Goal: Task Accomplishment & Management: Manage account settings

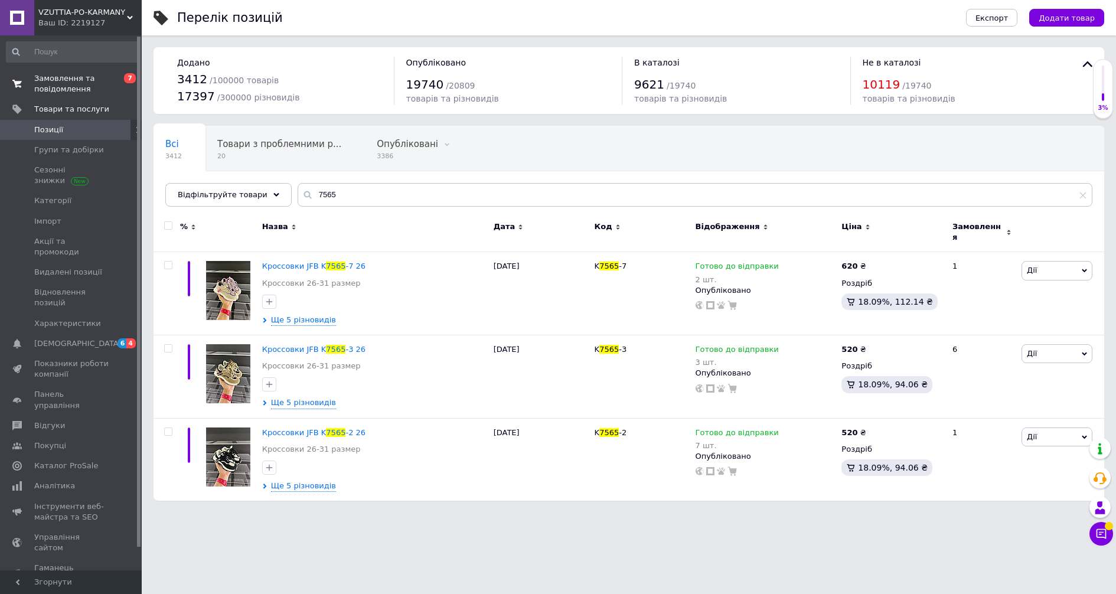
click at [41, 68] on link "Замовлення та повідомлення 0 7" at bounding box center [72, 83] width 145 height 31
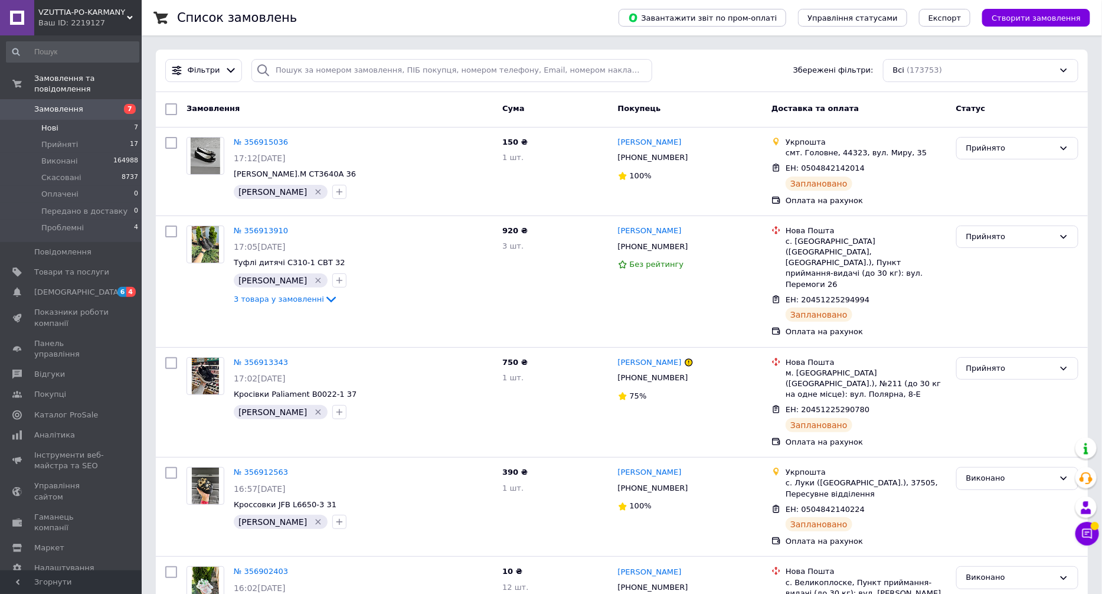
click at [134, 123] on span "7" at bounding box center [136, 128] width 4 height 11
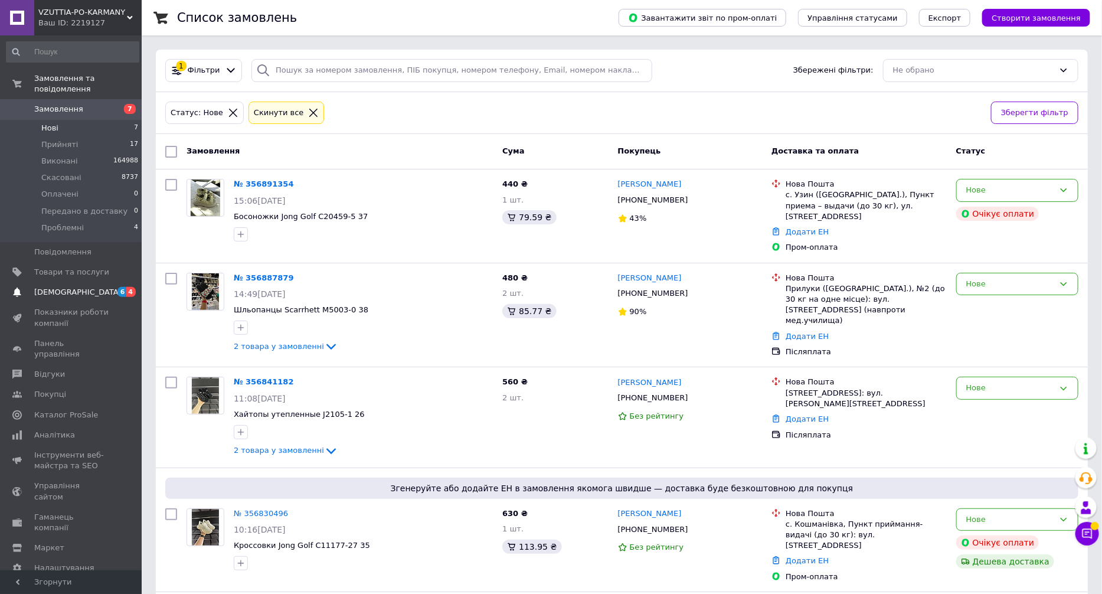
click at [104, 287] on span "[DEMOGRAPHIC_DATA]" at bounding box center [71, 292] width 75 height 11
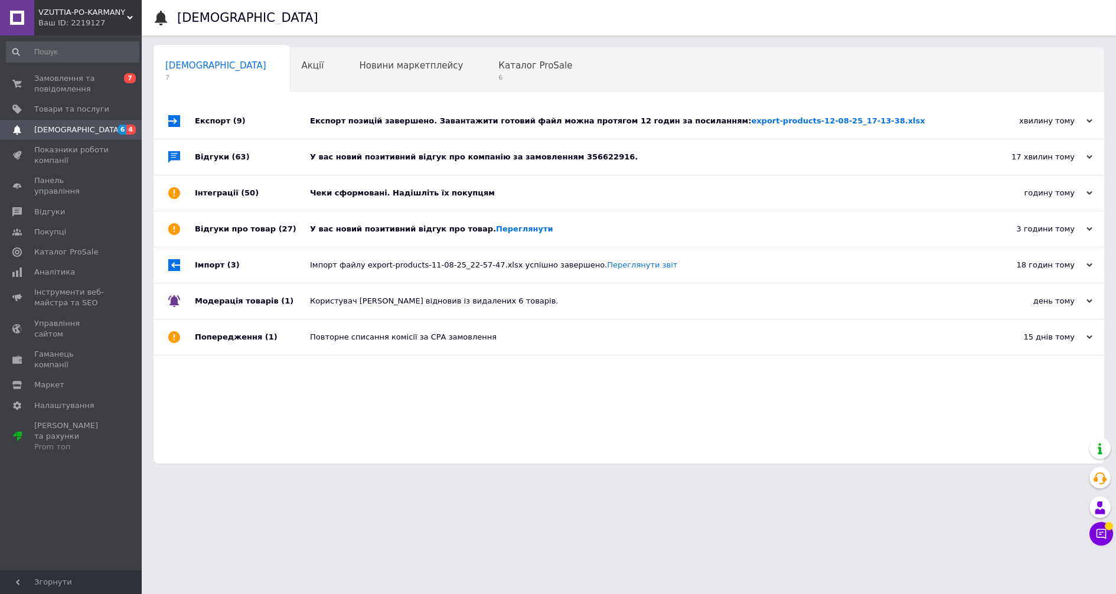
click at [399, 129] on div "Експорт позицій завершено. Завантажити готовий файл можна протягом 12 годин за …" at bounding box center [642, 120] width 664 height 35
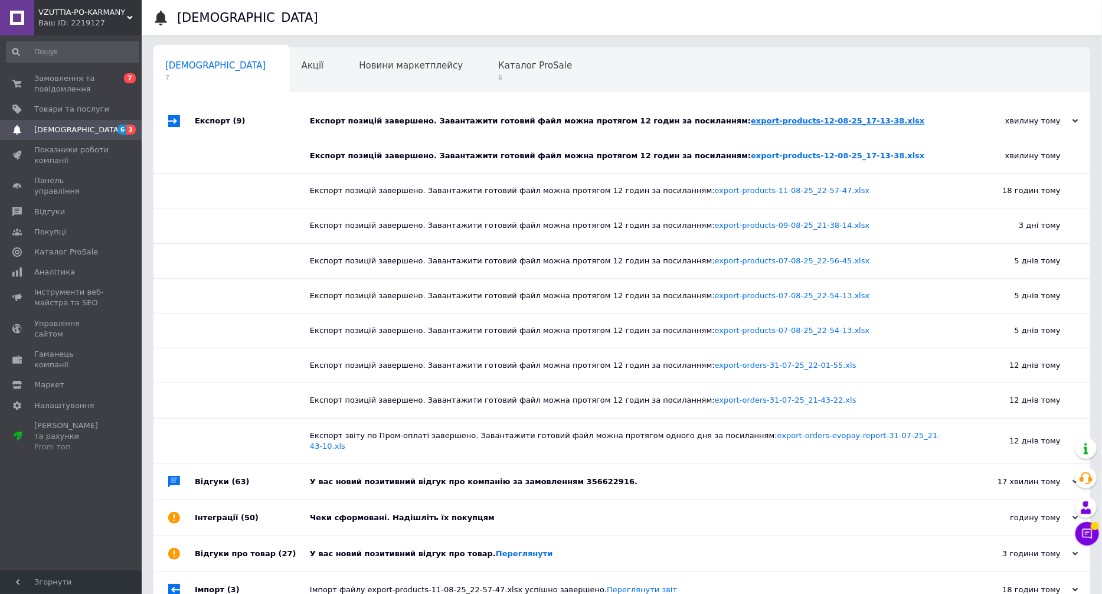
click at [751, 120] on link "export-products-12-08-25_17-13-38.xlsx" at bounding box center [838, 120] width 174 height 9
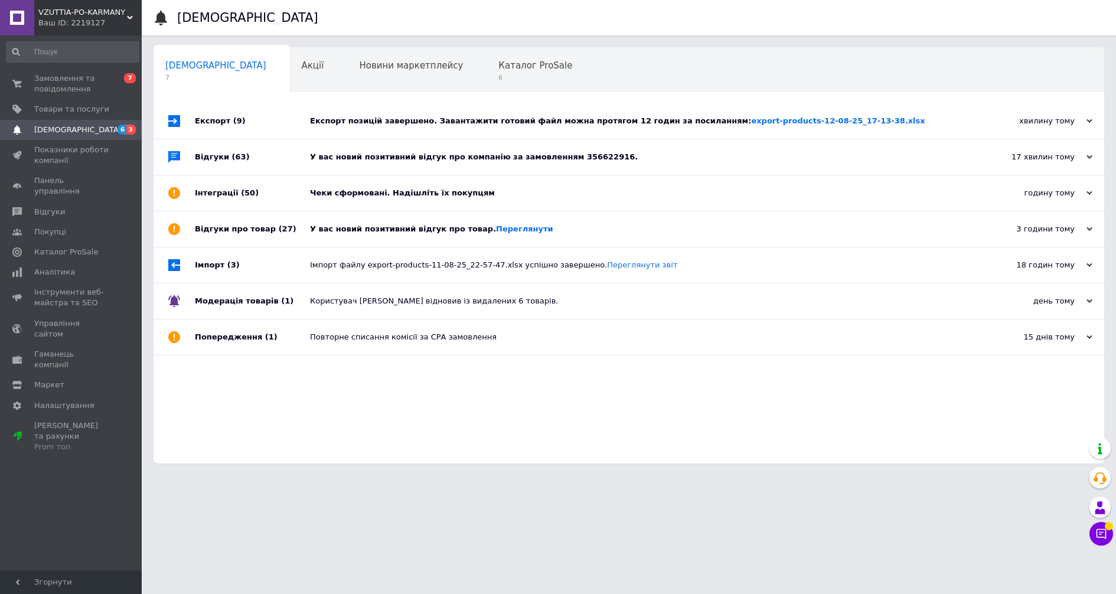
click at [521, 145] on div "У вас новий позитивний відгук про компанію за замовленням 356622916." at bounding box center [642, 156] width 664 height 35
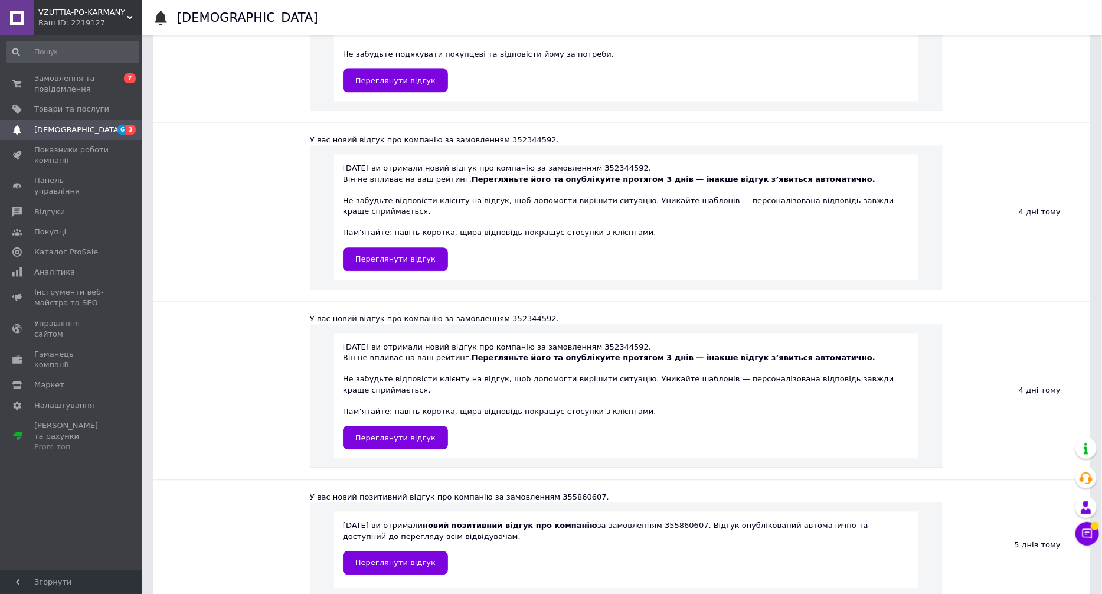
scroll to position [3366, 0]
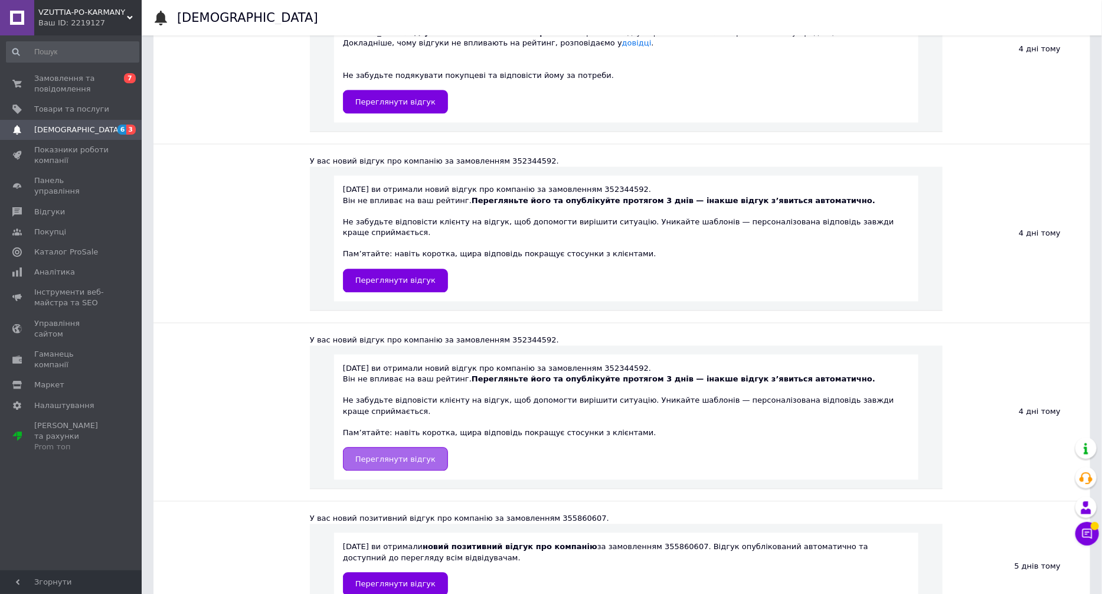
click at [413, 455] on span "Переглянути відгук" at bounding box center [395, 459] width 80 height 9
click at [106, 129] on span "[DEMOGRAPHIC_DATA]" at bounding box center [71, 130] width 75 height 11
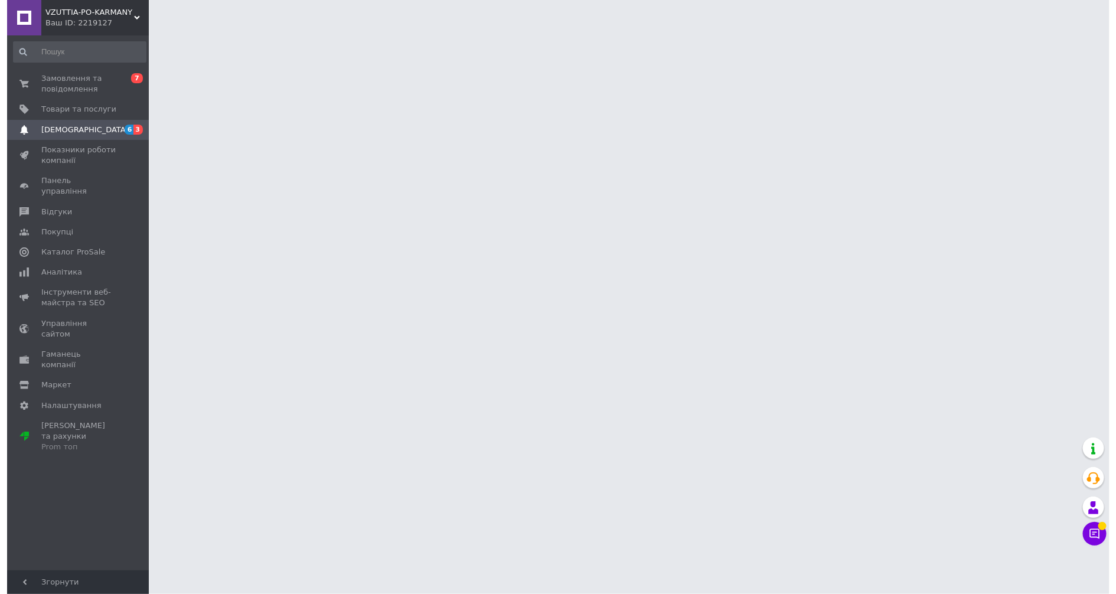
scroll to position [0, 0]
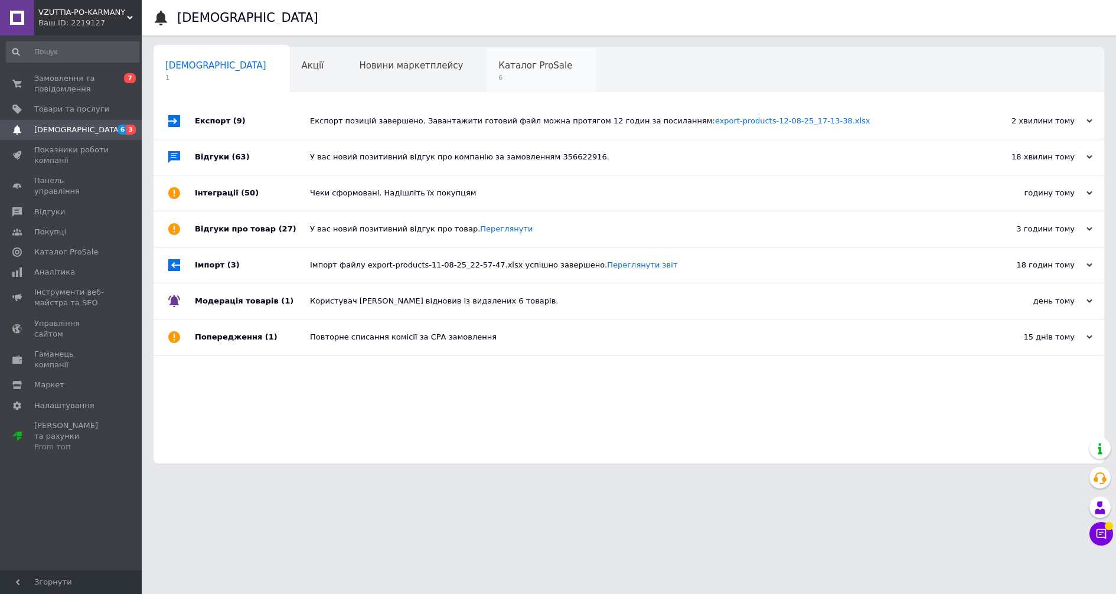
click at [498, 81] on span "6" at bounding box center [535, 77] width 74 height 9
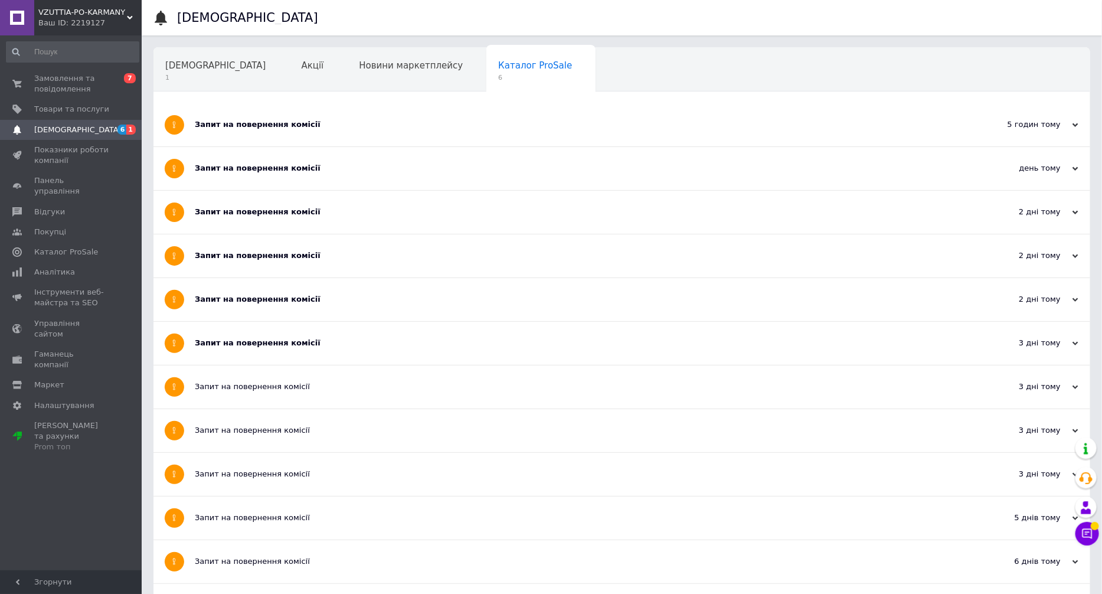
click at [473, 142] on div "Запит на повернення комісії" at bounding box center [578, 124] width 766 height 43
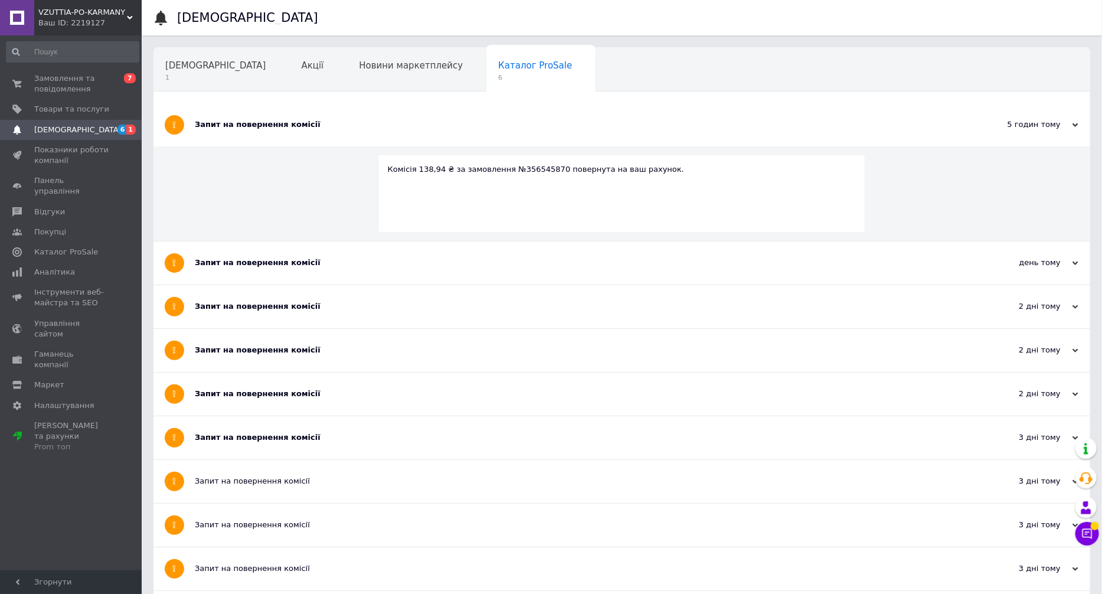
click at [472, 142] on div "Запит на повернення комісії" at bounding box center [578, 124] width 766 height 43
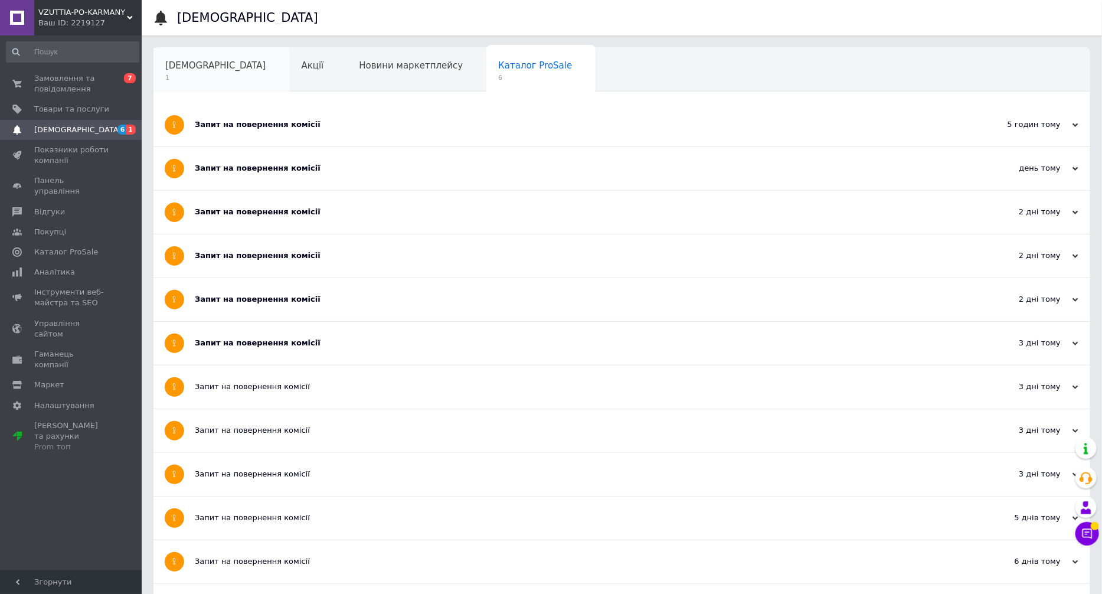
click at [195, 72] on div "[DEMOGRAPHIC_DATA] 1" at bounding box center [222, 70] width 136 height 45
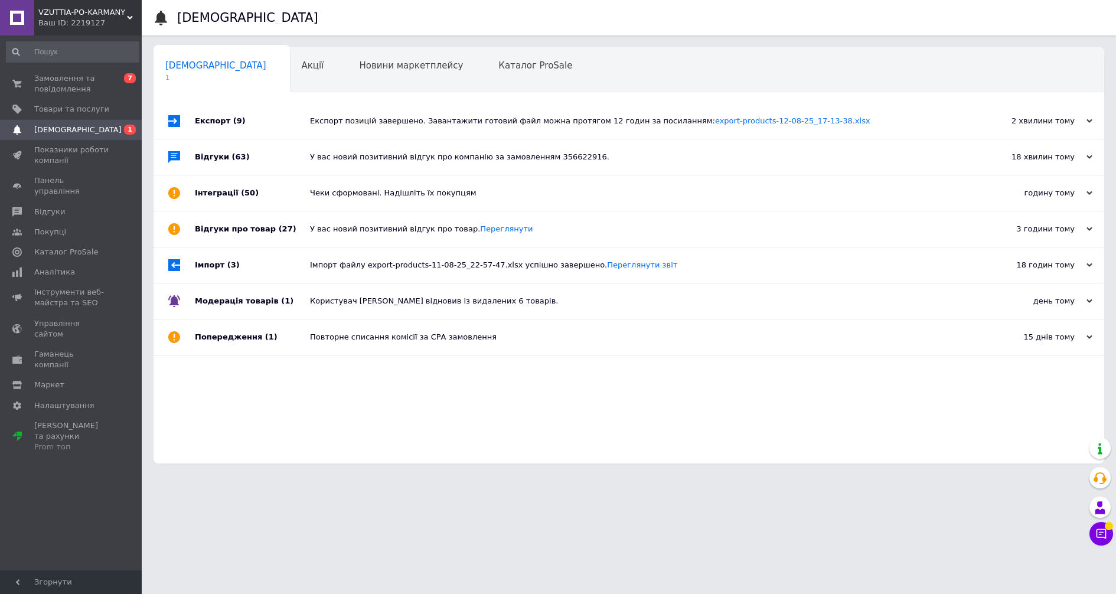
drag, startPoint x: 392, startPoint y: 138, endPoint x: 402, endPoint y: 111, distance: 29.0
click at [396, 129] on div "Експорт позицій завершено. Завантажити готовий файл можна протягом 12 годин за …" at bounding box center [642, 120] width 664 height 35
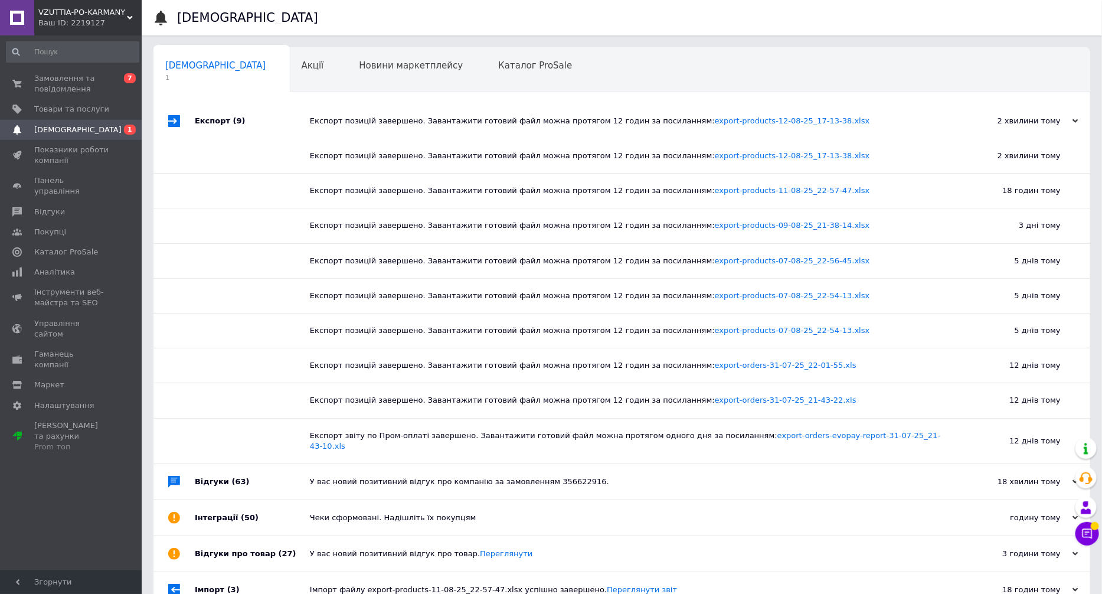
click at [402, 110] on div "Експорт позицій завершено. Завантажити готовий файл можна протягом 12 годин за …" at bounding box center [635, 120] width 651 height 35
